Goal: Find specific page/section: Find specific page/section

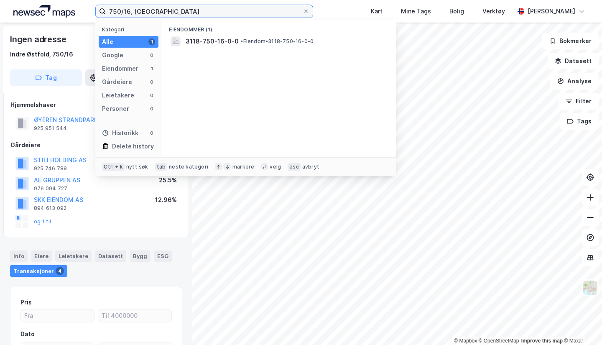
click at [119, 11] on input "750/16, [GEOGRAPHIC_DATA]" at bounding box center [204, 11] width 197 height 13
click at [299, 38] on div "3118-737-4-0-0 • Eiendom • 3118-737-4-0-0" at bounding box center [287, 41] width 202 height 10
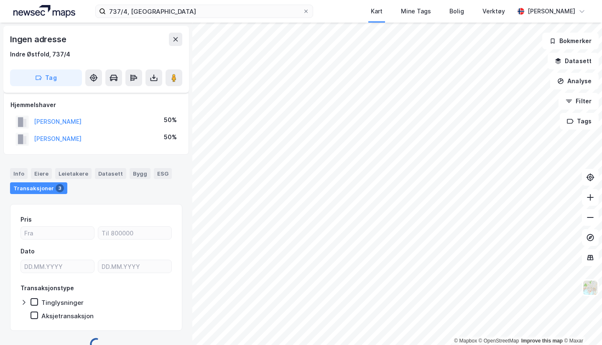
scroll to position [4, 0]
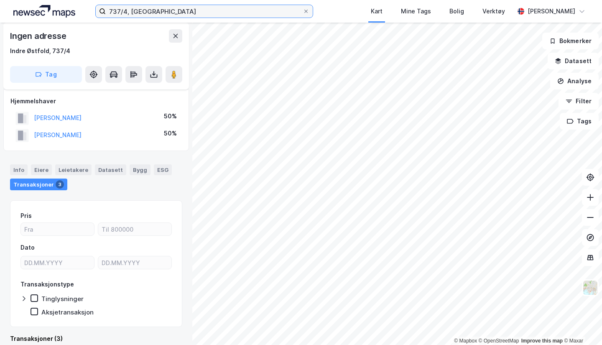
click at [118, 5] on input "737/4, [GEOGRAPHIC_DATA]" at bounding box center [204, 11] width 197 height 13
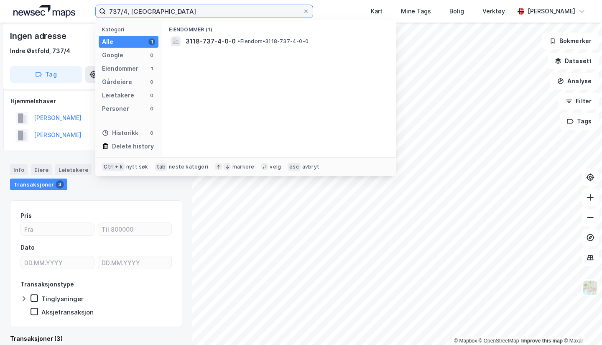
drag, startPoint x: 126, startPoint y: 9, endPoint x: 0, endPoint y: -36, distance: 134.1
click at [0, 0] on html "737/4, indre østfold Kategori Alle 1 Google 0 Eiendommer 1 Gårdeiere 0 Leietake…" at bounding box center [301, 172] width 602 height 345
type input "nesveien 58, [GEOGRAPHIC_DATA]"
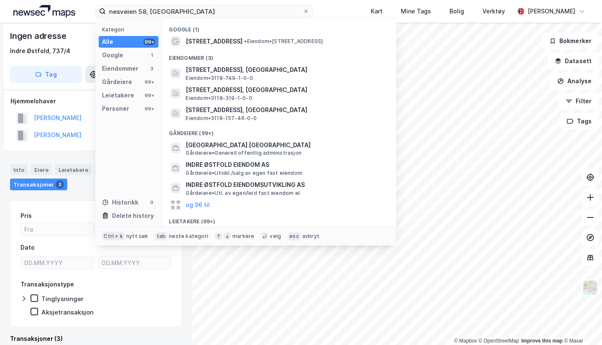
click at [188, 43] on span "[STREET_ADDRESS]" at bounding box center [214, 41] width 57 height 10
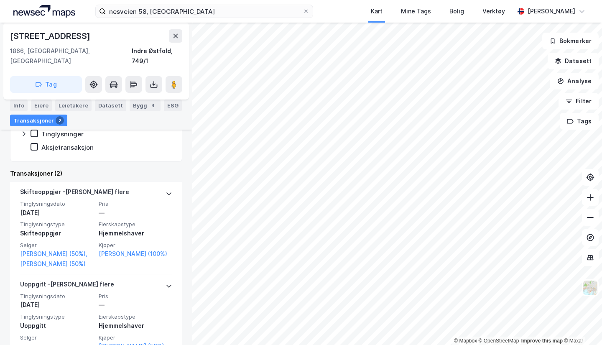
scroll to position [204, 0]
